Goal: Browse casually

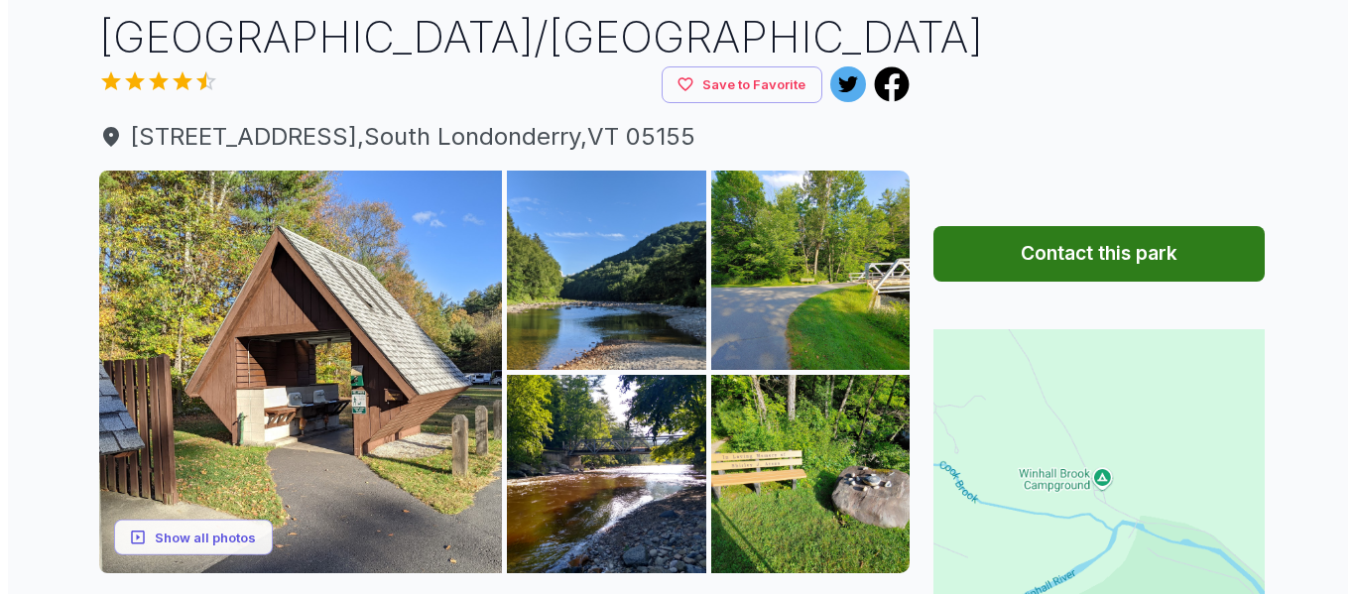
scroll to position [198, 0]
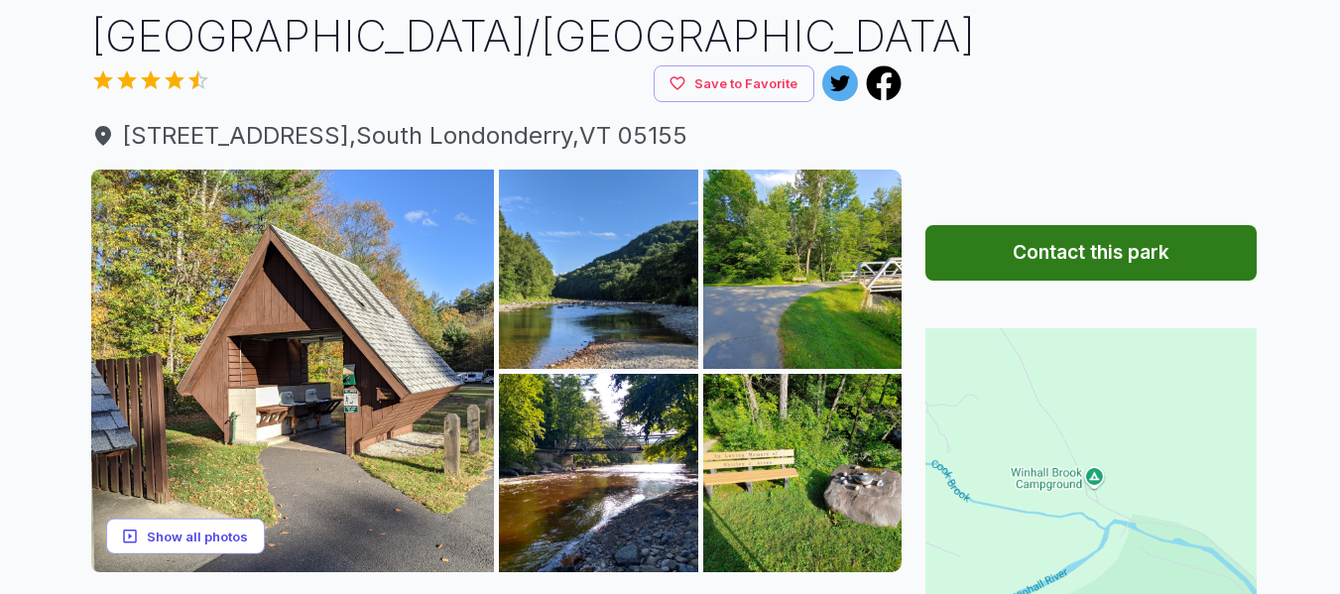
click at [182, 518] on button "Show all photos" at bounding box center [185, 536] width 159 height 37
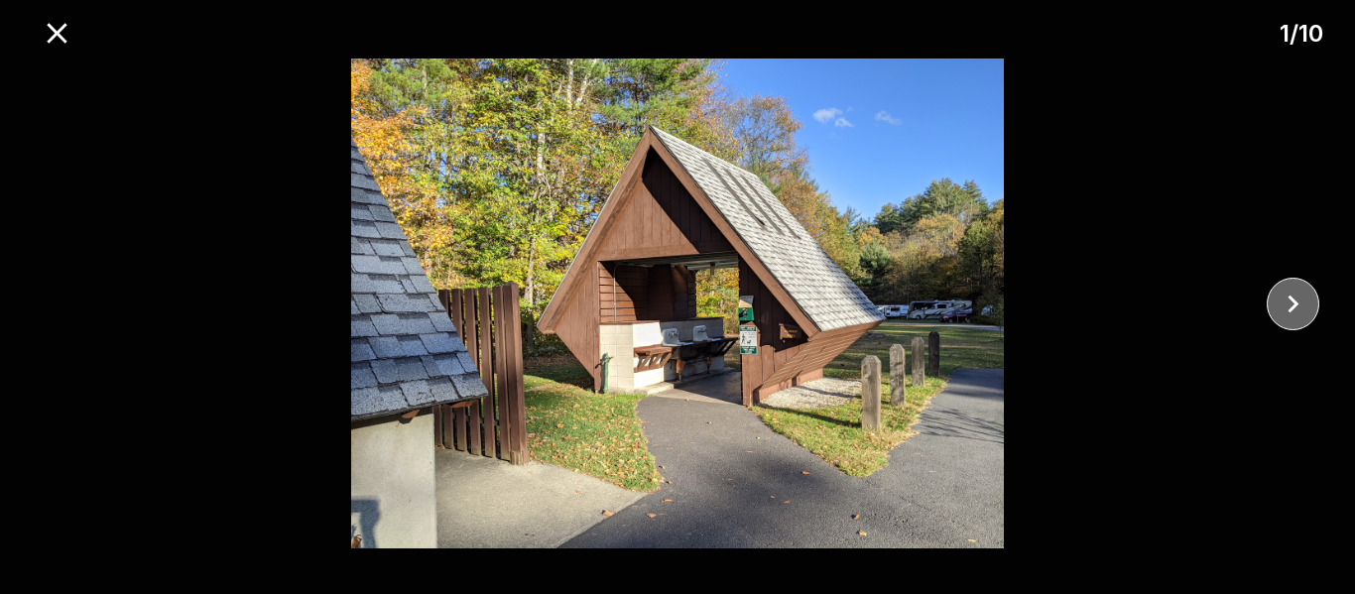
click at [1282, 305] on icon "close" at bounding box center [1292, 304] width 35 height 35
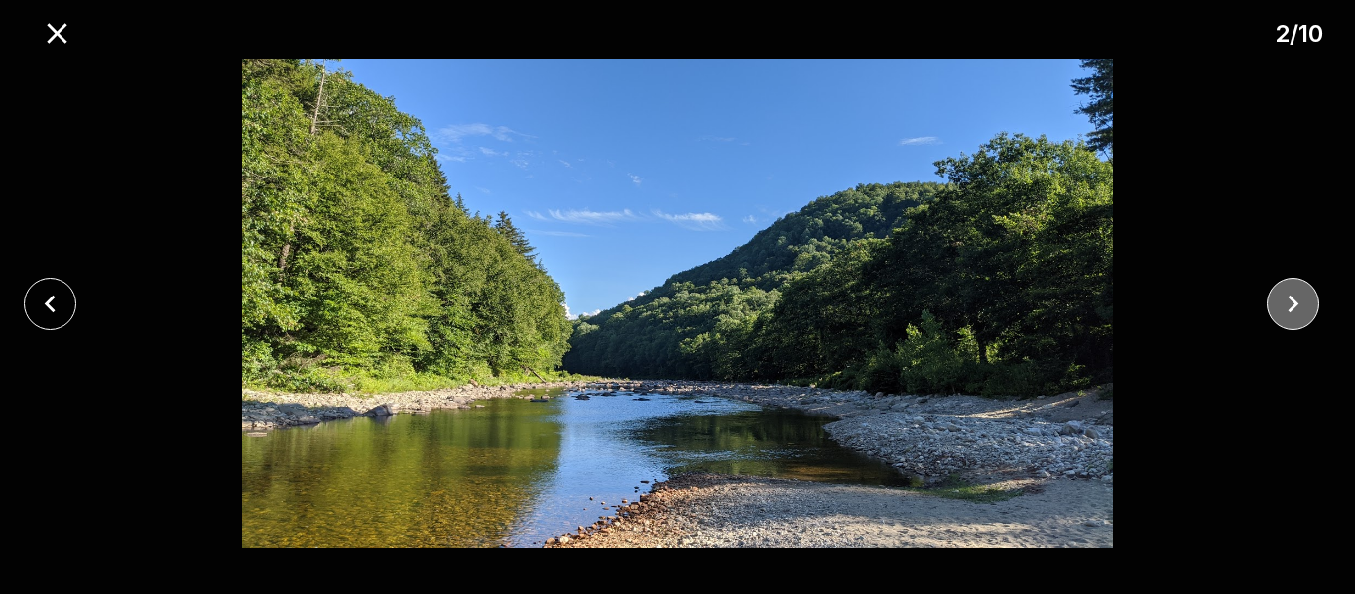
click at [1282, 305] on icon "close" at bounding box center [1292, 304] width 35 height 35
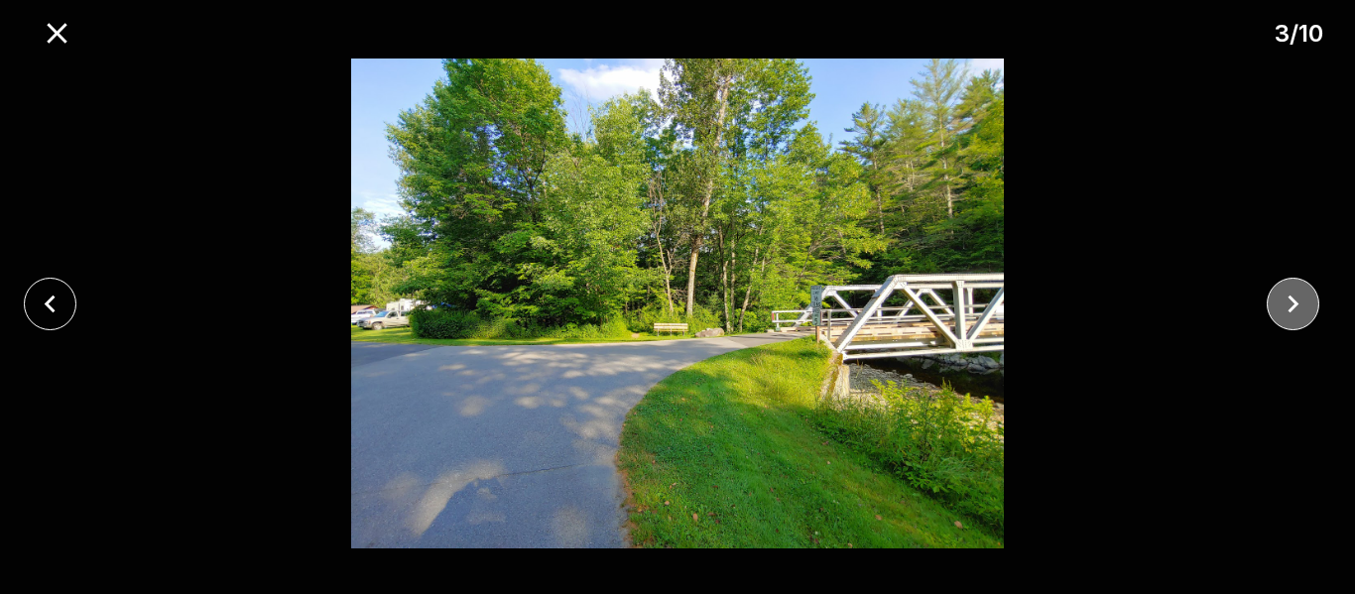
click at [1282, 305] on icon "close" at bounding box center [1292, 304] width 35 height 35
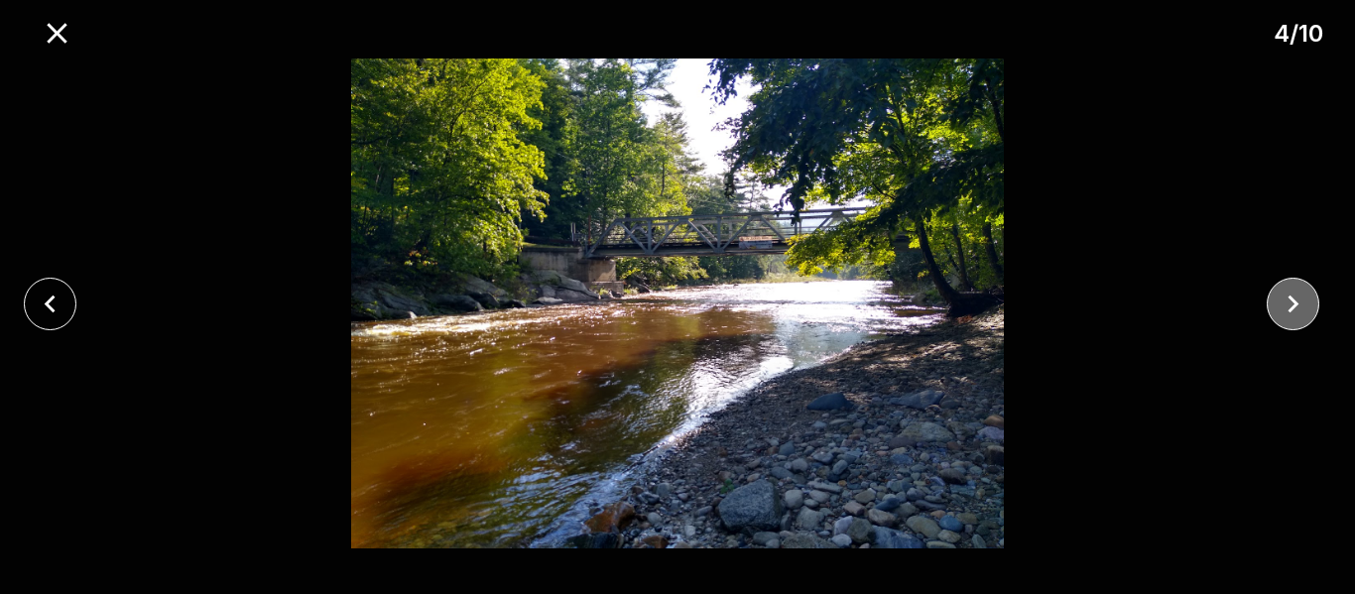
click at [1282, 305] on icon "close" at bounding box center [1292, 304] width 35 height 35
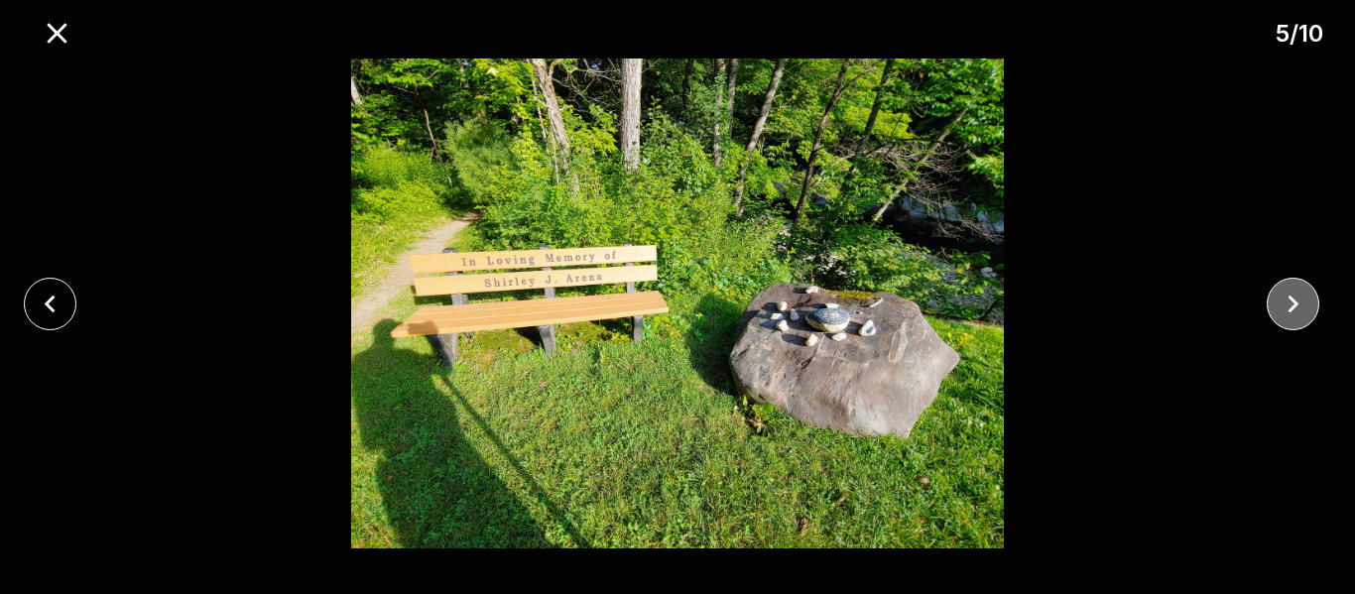
click at [1282, 305] on icon "close" at bounding box center [1292, 304] width 35 height 35
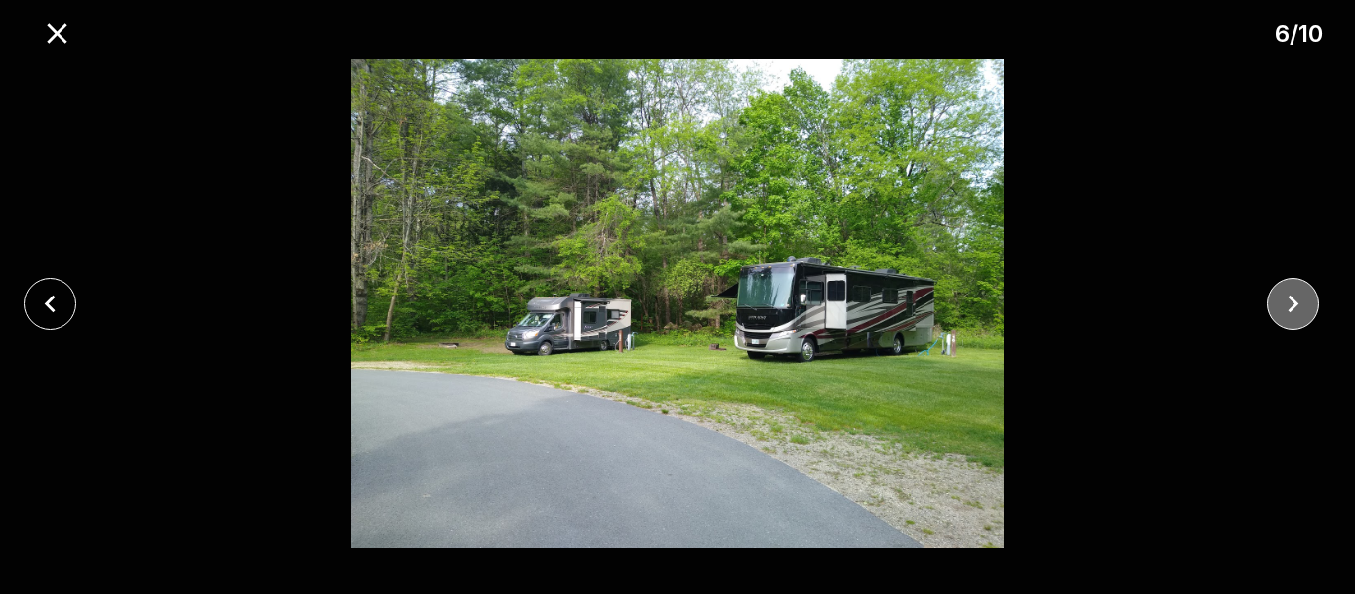
click at [1282, 305] on icon "close" at bounding box center [1292, 304] width 35 height 35
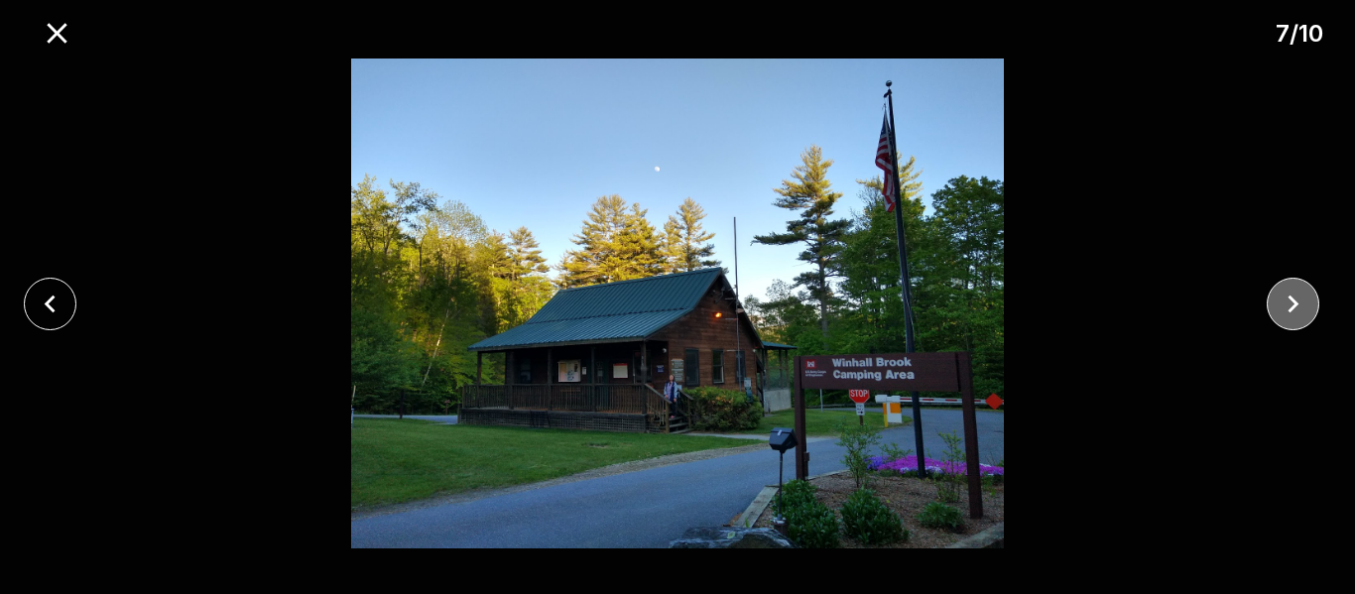
click at [1282, 305] on icon "close" at bounding box center [1292, 304] width 35 height 35
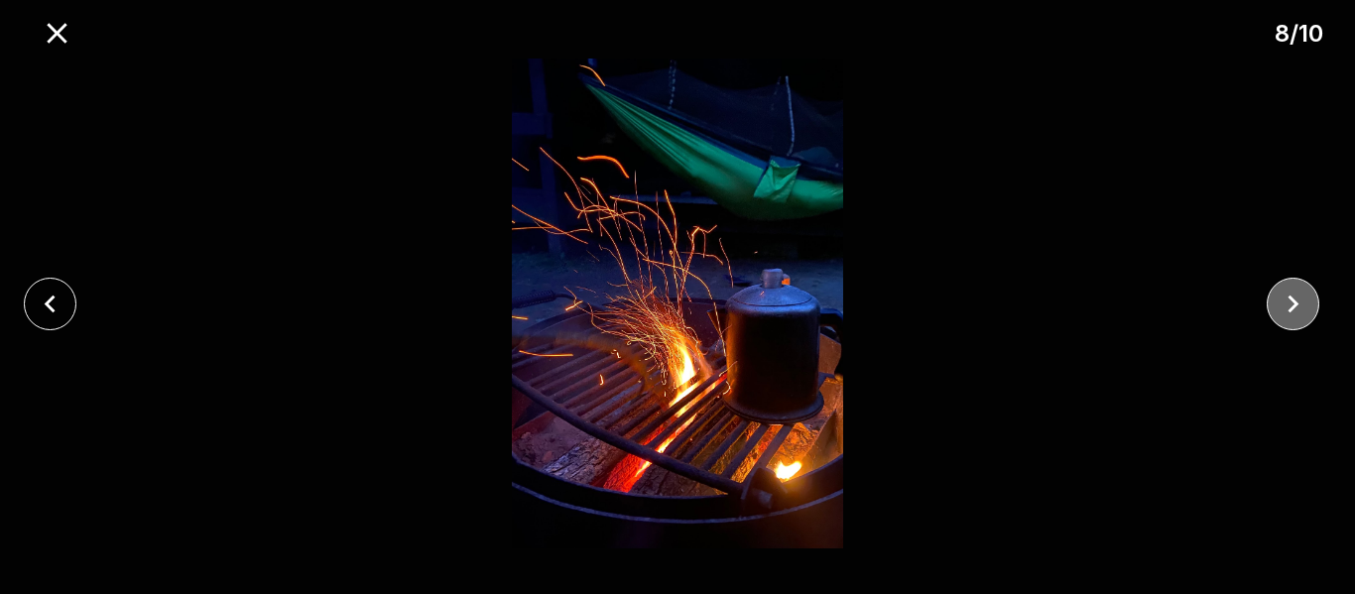
click at [1282, 305] on icon "close" at bounding box center [1292, 304] width 35 height 35
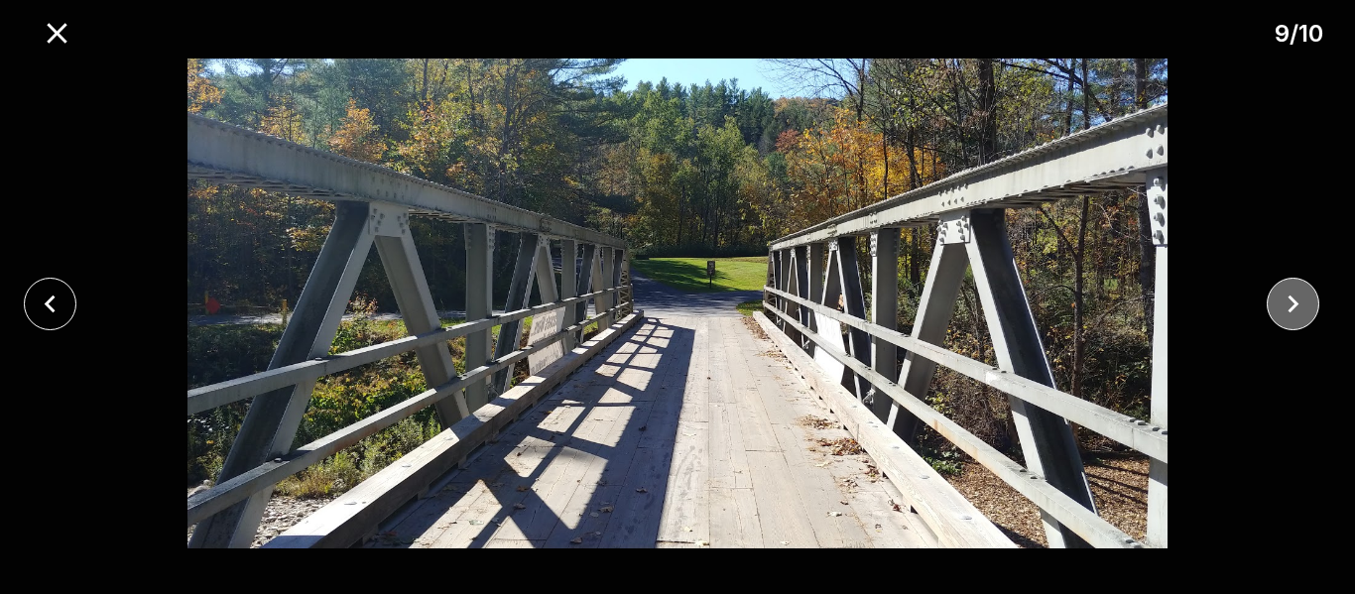
click at [1282, 305] on icon "close" at bounding box center [1292, 304] width 35 height 35
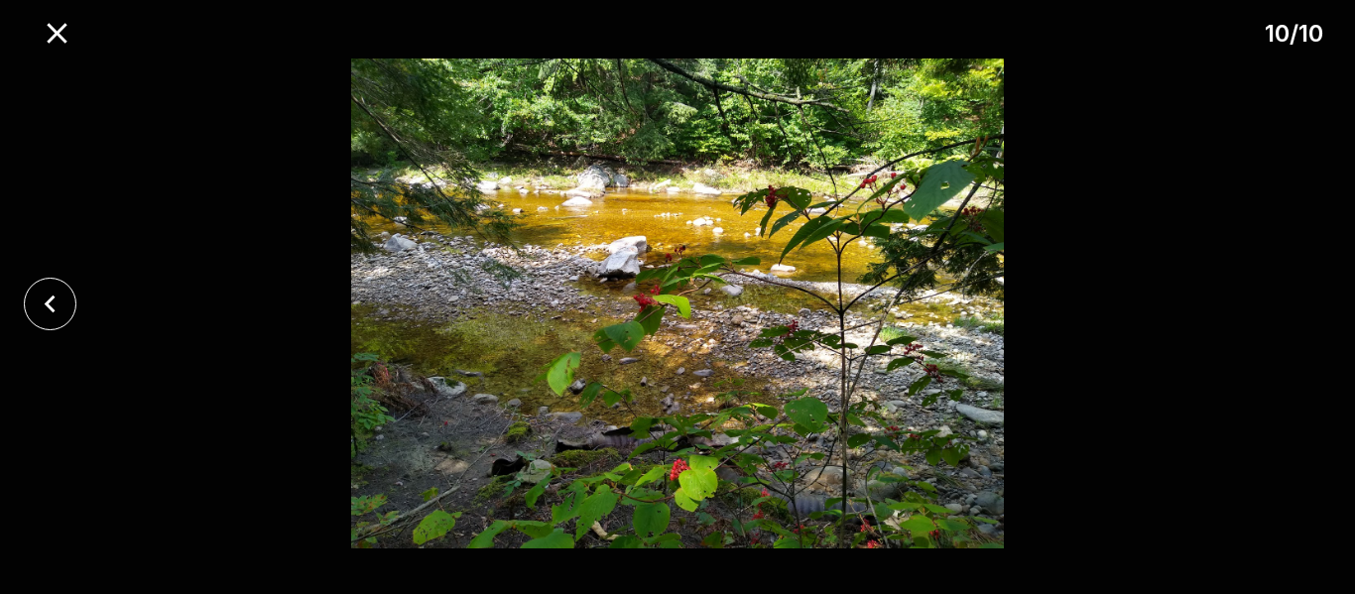
click at [1282, 305] on div at bounding box center [677, 304] width 1355 height 490
